Goal: Transaction & Acquisition: Purchase product/service

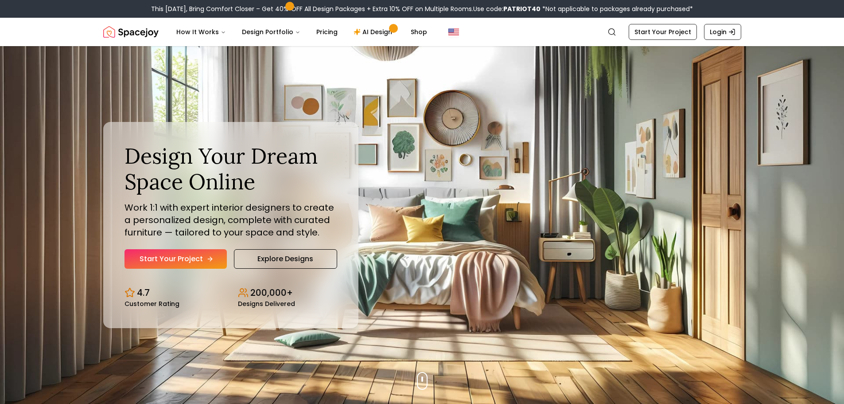
click at [132, 259] on link "Start Your Project" at bounding box center [176, 259] width 102 height 20
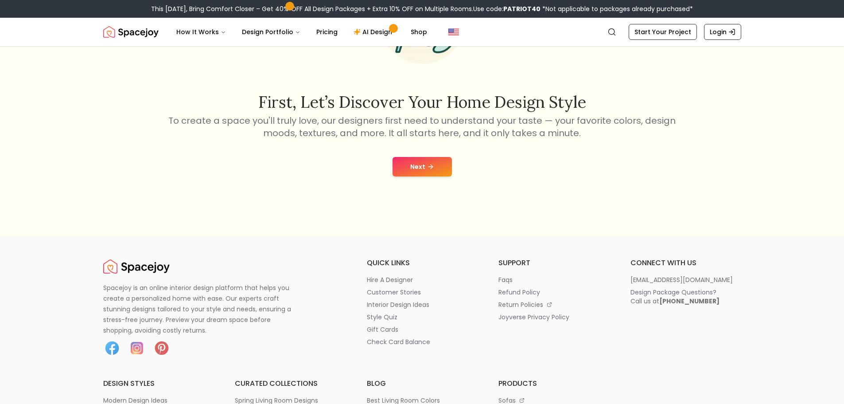
click at [432, 161] on button "Next" at bounding box center [422, 167] width 59 height 20
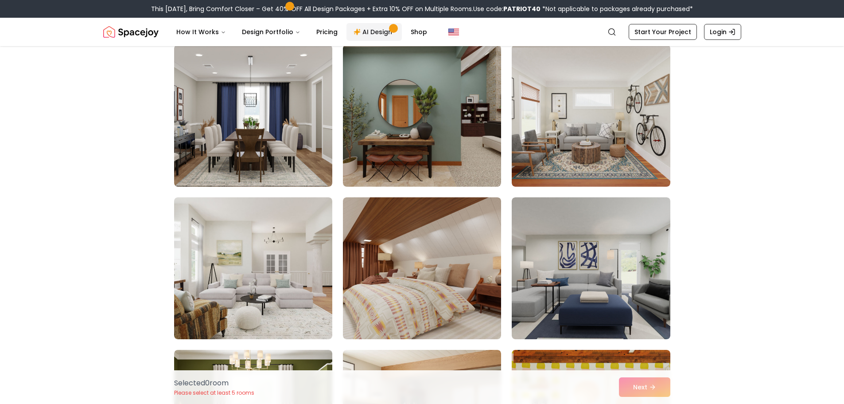
scroll to position [1729, 0]
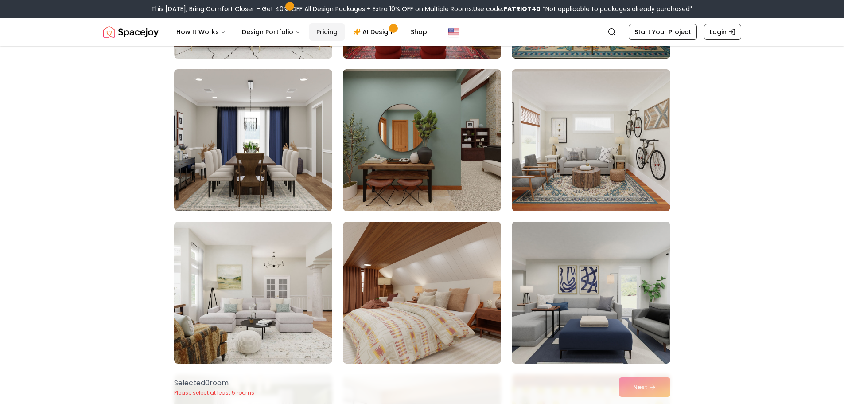
click at [315, 34] on link "Pricing" at bounding box center [326, 32] width 35 height 18
